Goal: Transaction & Acquisition: Purchase product/service

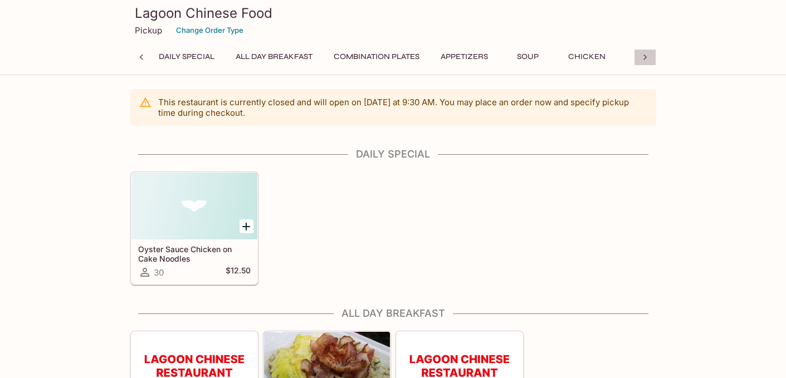
click at [645, 56] on icon at bounding box center [644, 58] width 3 height 6
click at [645, 56] on icon at bounding box center [644, 57] width 11 height 11
click at [610, 53] on button "Beverages" at bounding box center [604, 57] width 58 height 16
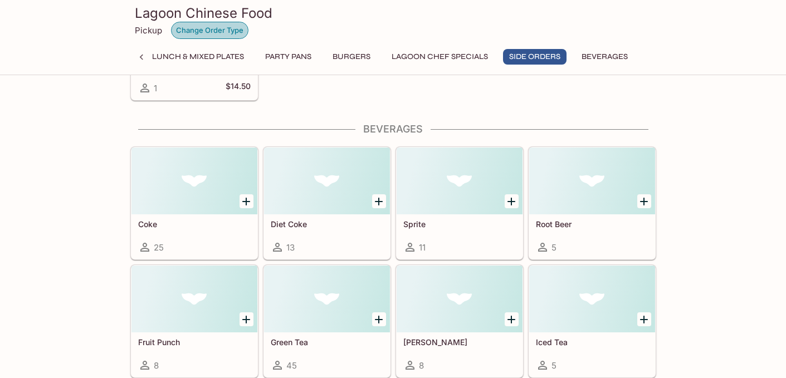
click at [218, 30] on button "Change Order Type" at bounding box center [209, 30] width 77 height 17
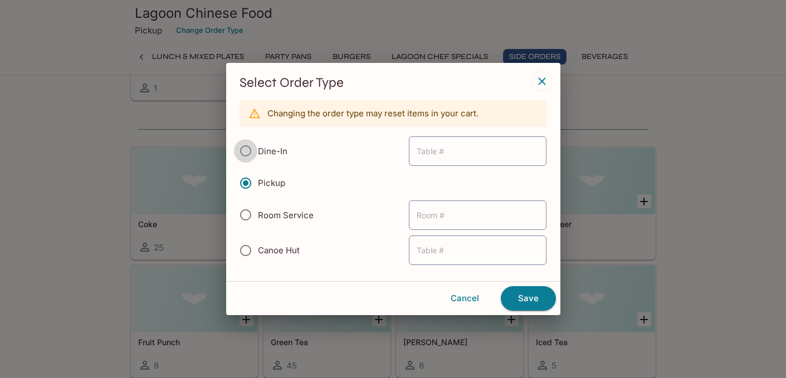
click at [253, 154] on input "Dine-In" at bounding box center [245, 150] width 23 height 23
radio input "true"
click at [532, 298] on button "Save" at bounding box center [528, 298] width 55 height 24
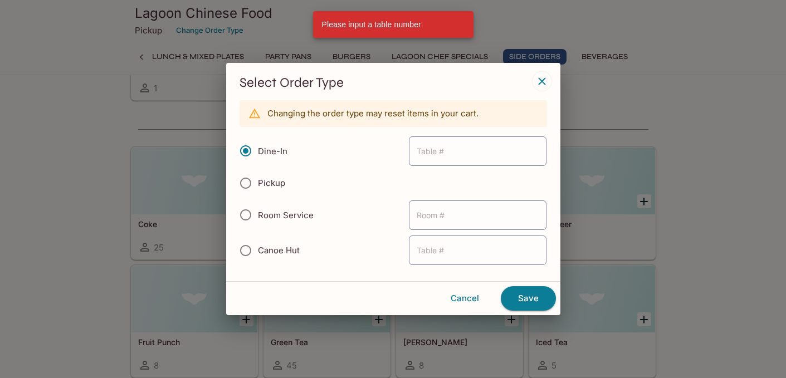
click at [366, 26] on div "Please input a table number" at bounding box center [371, 24] width 99 height 20
click at [542, 78] on icon "button" at bounding box center [541, 81] width 13 height 13
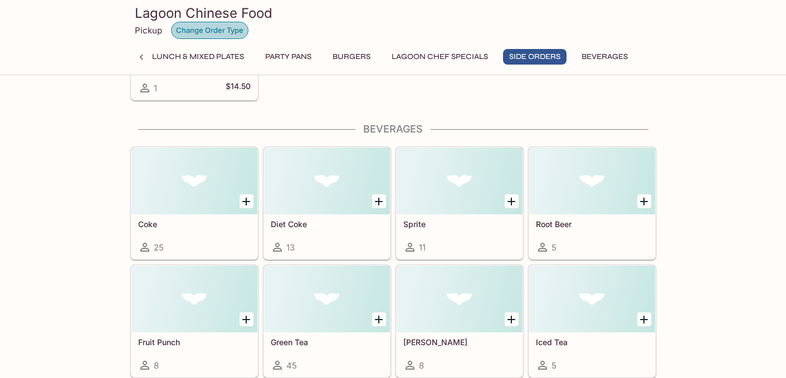
click at [185, 27] on button "Change Order Type" at bounding box center [209, 30] width 77 height 17
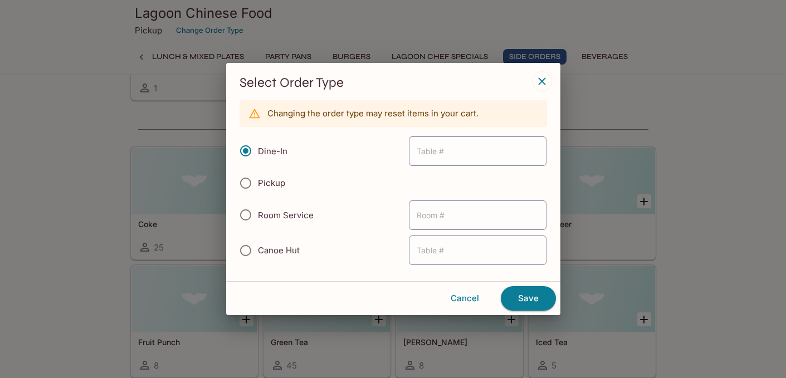
click at [347, 154] on div "Dine-In ​" at bounding box center [392, 151] width 307 height 31
click at [526, 301] on button "Save" at bounding box center [528, 298] width 55 height 24
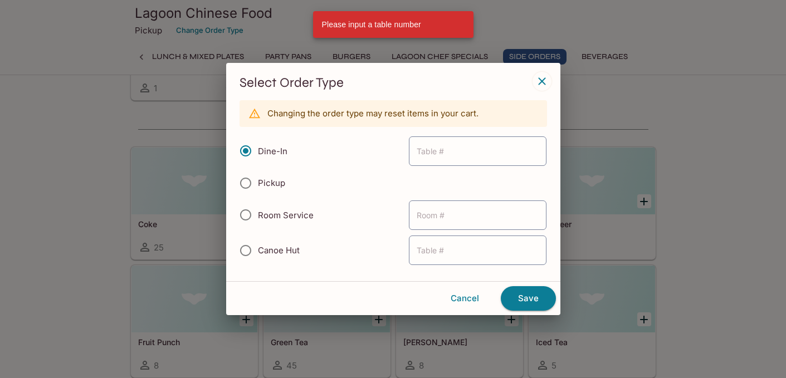
click at [403, 14] on div "Please input a table number" at bounding box center [371, 24] width 99 height 20
click at [467, 155] on input "text" at bounding box center [478, 151] width 138 height 30
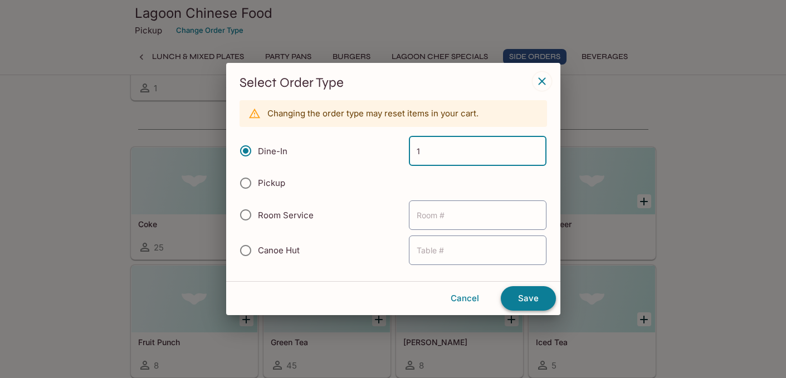
type input "1"
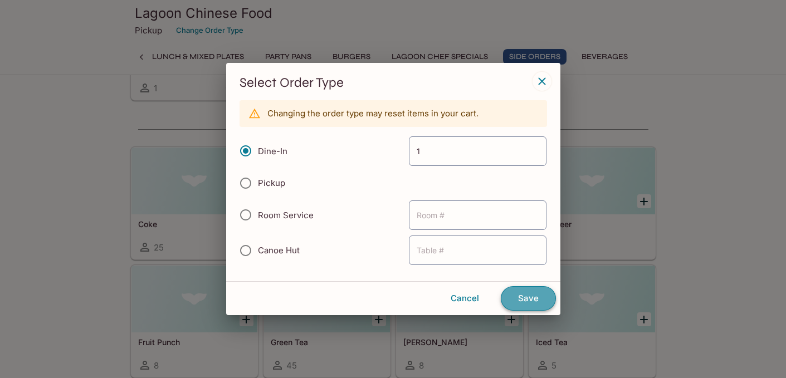
click at [519, 296] on button "Save" at bounding box center [528, 298] width 55 height 24
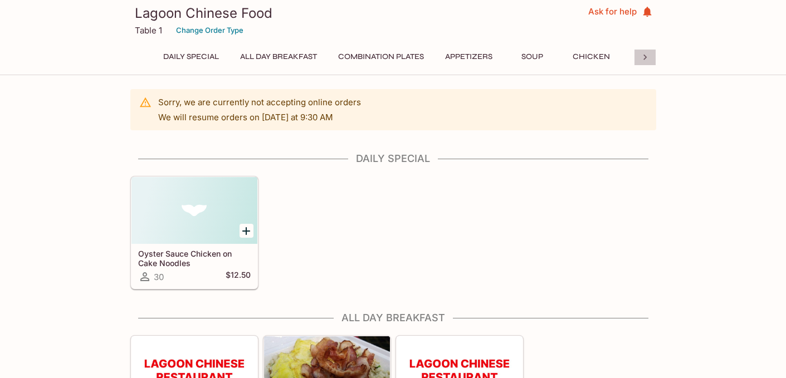
click at [643, 53] on icon at bounding box center [644, 57] width 11 height 11
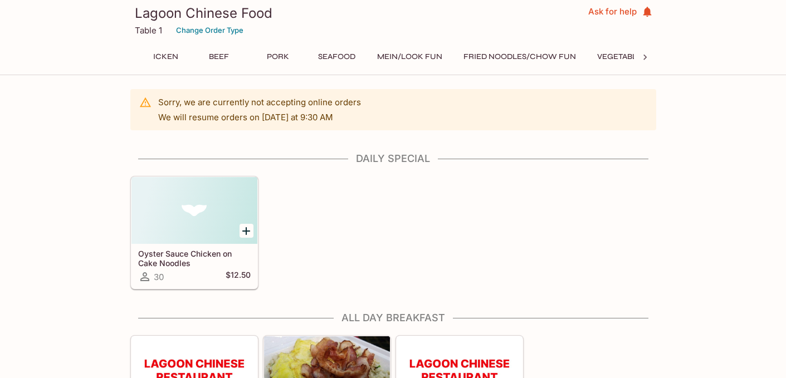
scroll to position [0, 463]
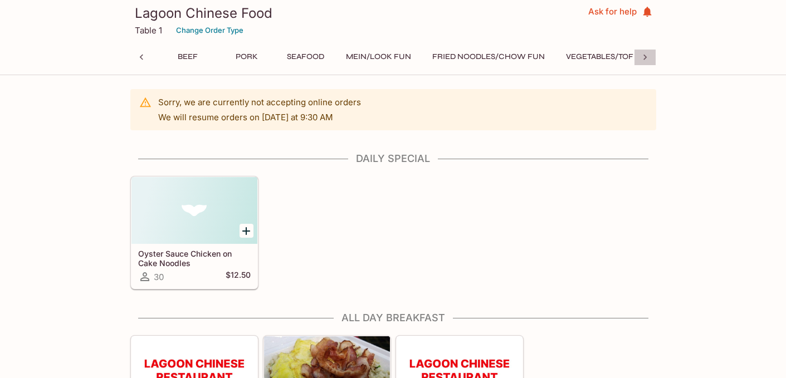
click at [643, 54] on icon at bounding box center [644, 57] width 11 height 11
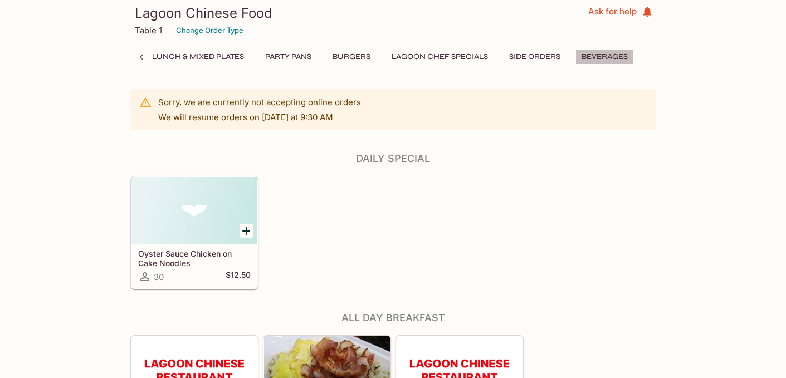
click at [607, 52] on button "Beverages" at bounding box center [604, 57] width 58 height 16
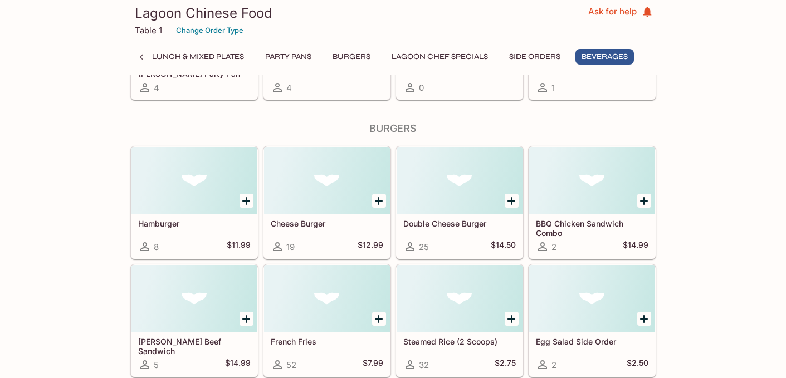
scroll to position [6672, 0]
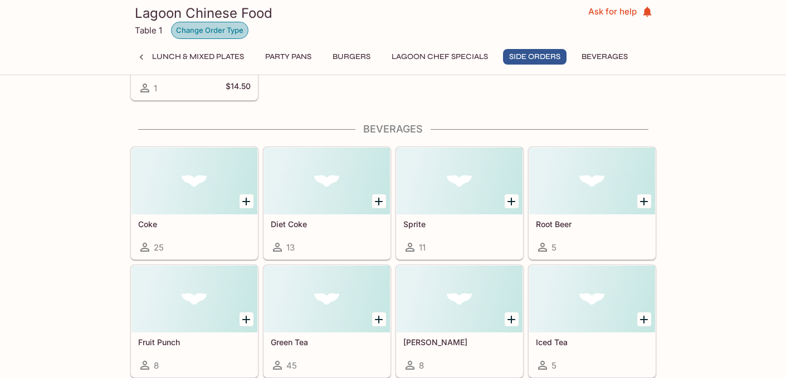
click at [222, 28] on button "Change Order Type" at bounding box center [209, 30] width 77 height 17
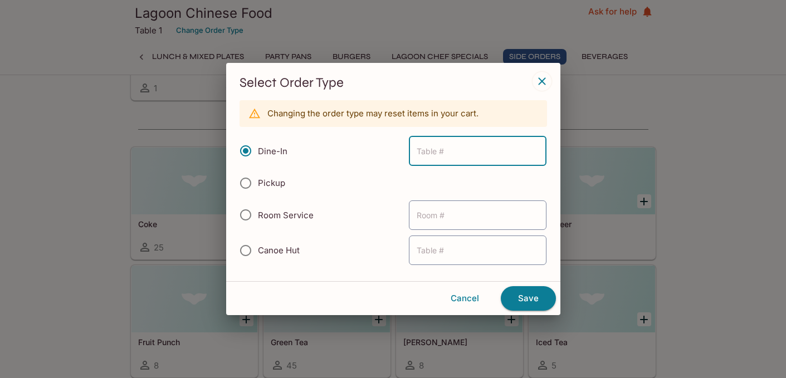
click at [484, 153] on input "text" at bounding box center [478, 151] width 138 height 30
type input "13"
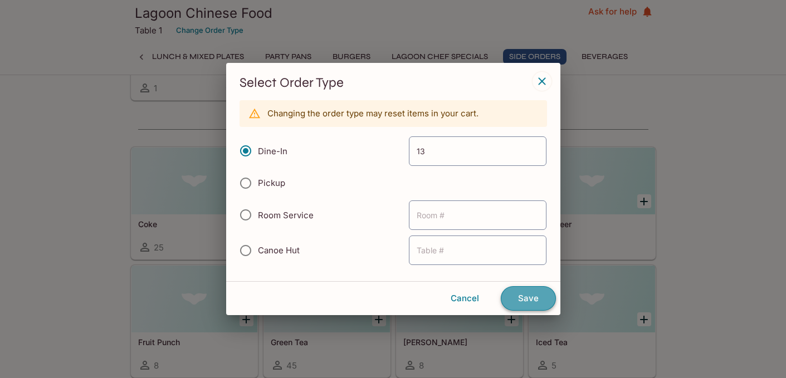
click at [516, 303] on button "Save" at bounding box center [528, 298] width 55 height 24
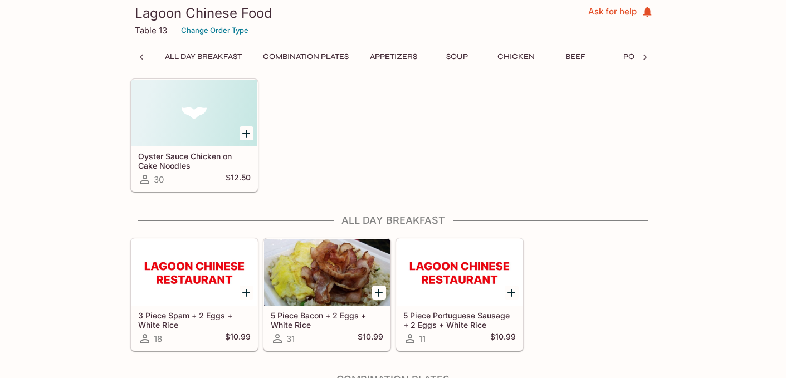
scroll to position [105, 0]
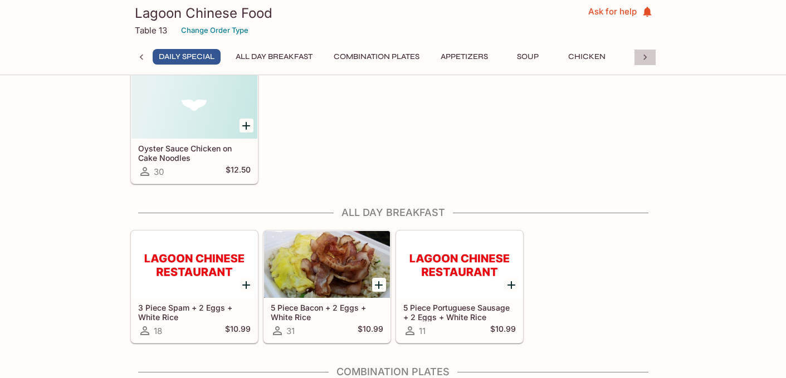
click at [640, 55] on icon at bounding box center [644, 57] width 11 height 11
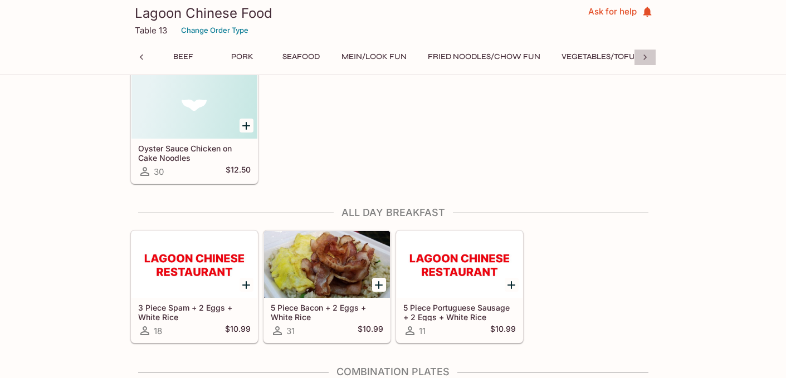
click at [640, 55] on icon at bounding box center [644, 57] width 11 height 11
click at [646, 52] on icon at bounding box center [644, 57] width 11 height 11
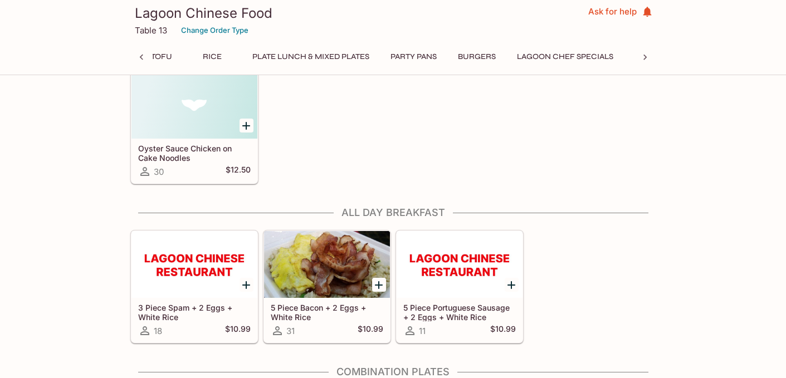
scroll to position [0, 1067]
click at [613, 52] on button "Beverages" at bounding box center [604, 57] width 58 height 16
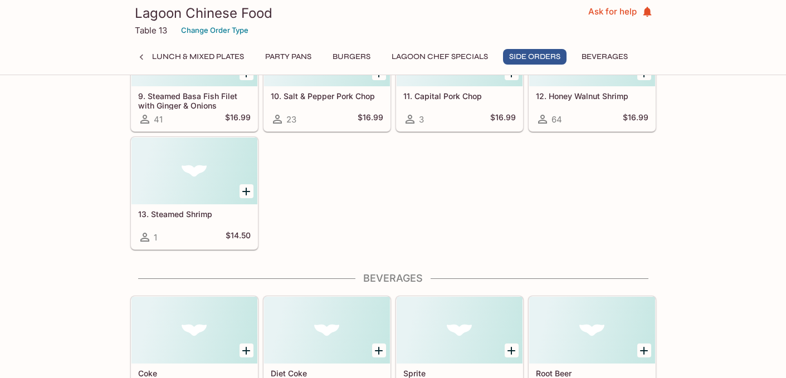
scroll to position [6672, 0]
